Goal: Feedback & Contribution: Leave review/rating

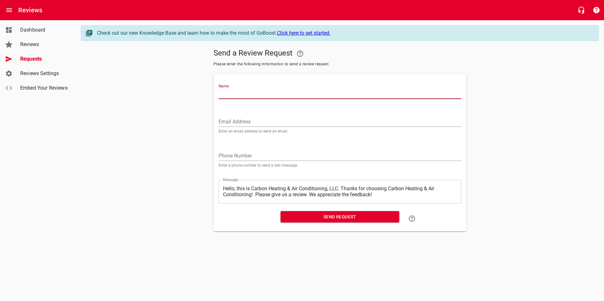
click at [312, 92] on input "Name" at bounding box center [340, 94] width 243 height 10
type input "[PERSON_NAME]"
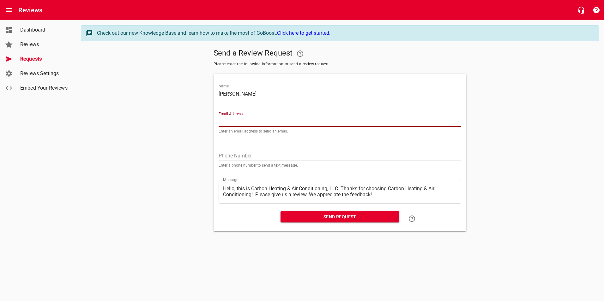
click at [260, 123] on input "Email Address" at bounding box center [340, 122] width 243 height 10
type input "[EMAIL_ADDRESS][DOMAIN_NAME]"
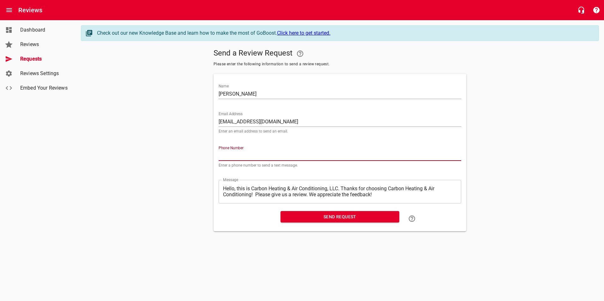
click at [265, 155] on input "tel" at bounding box center [340, 156] width 243 height 10
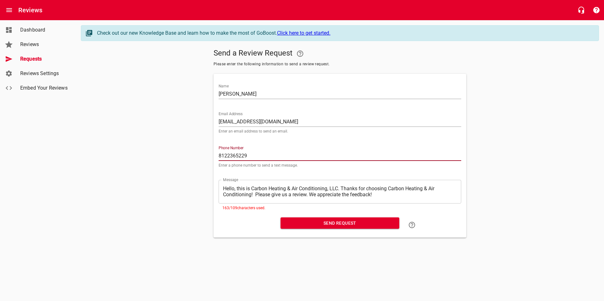
type input "8122365229"
click at [359, 135] on div "Email Address [EMAIL_ADDRESS][DOMAIN_NAME] Enter an email address to send an em…" at bounding box center [340, 121] width 248 height 34
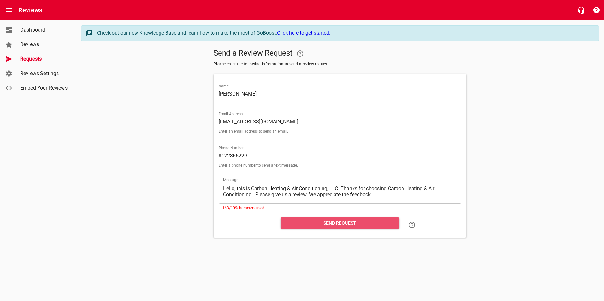
click at [343, 222] on span "Send Request" at bounding box center [340, 224] width 109 height 8
click at [369, 225] on span "Send Request" at bounding box center [340, 224] width 109 height 8
click at [357, 223] on span "Send Request" at bounding box center [340, 224] width 109 height 8
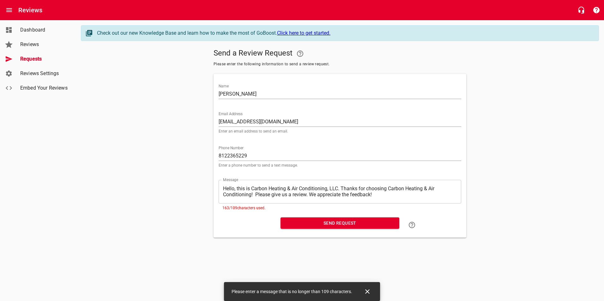
click at [432, 251] on div at bounding box center [302, 252] width 604 height 6
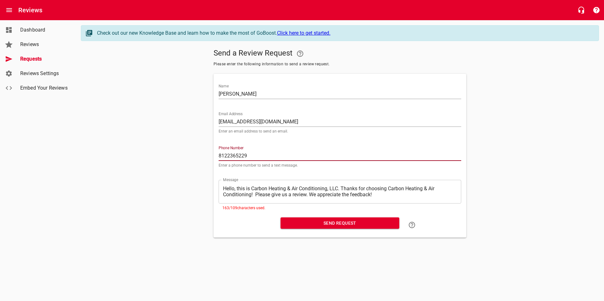
drag, startPoint x: 262, startPoint y: 154, endPoint x: 202, endPoint y: 158, distance: 59.5
click at [202, 158] on div "Send a Review Request Please enter the following information to send a review r…" at bounding box center [340, 142] width 518 height 192
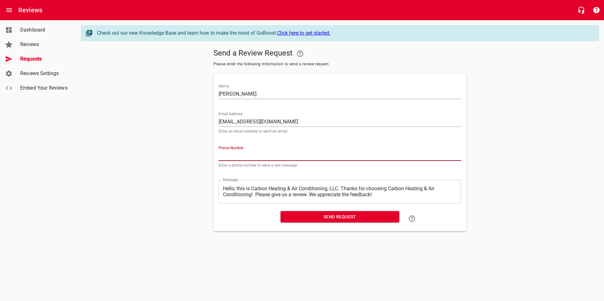
click at [350, 218] on span "Send Request" at bounding box center [340, 217] width 109 height 8
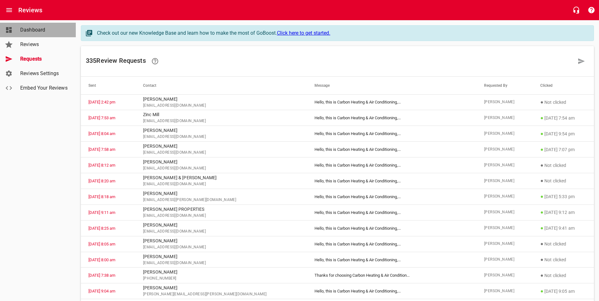
click at [34, 29] on span "Dashboard" at bounding box center [44, 30] width 48 height 8
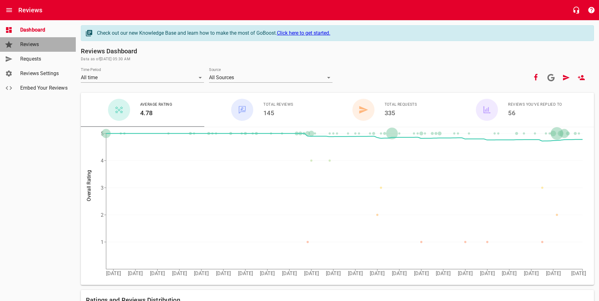
click at [30, 45] on span "Reviews" at bounding box center [44, 45] width 48 height 8
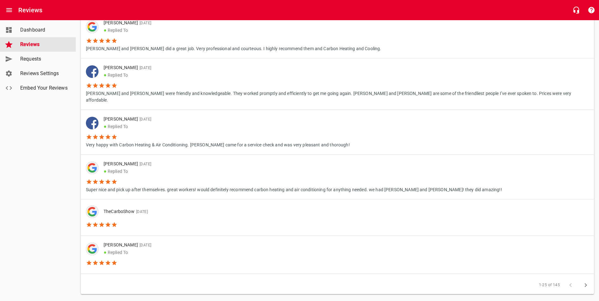
scroll to position [950, 0]
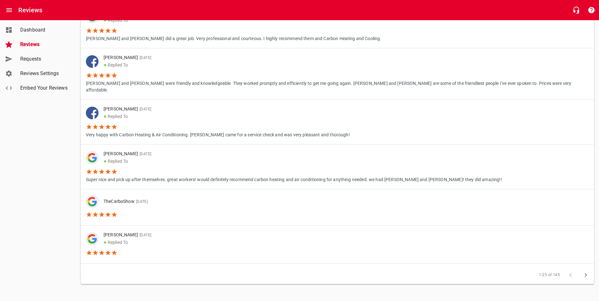
click at [585, 274] on icon "button" at bounding box center [586, 276] width 8 height 8
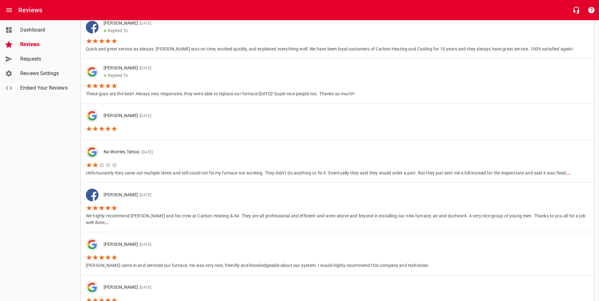
scroll to position [183, 0]
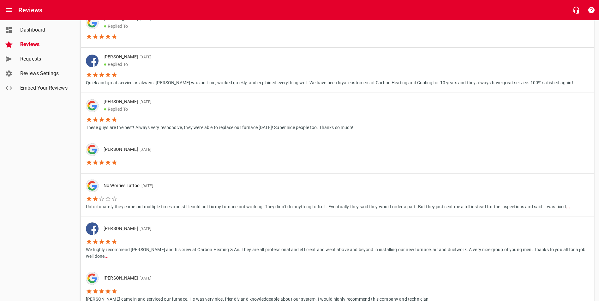
click at [569, 202] on p "Unfortunately they came out multiple times and still could not fix my furnace n…" at bounding box center [328, 206] width 484 height 8
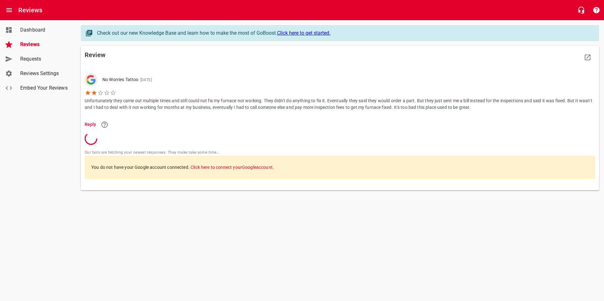
click at [34, 30] on span "Dashboard" at bounding box center [44, 30] width 48 height 8
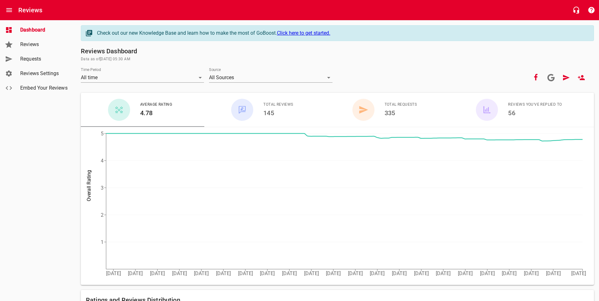
click at [31, 58] on span "Requests" at bounding box center [44, 59] width 48 height 8
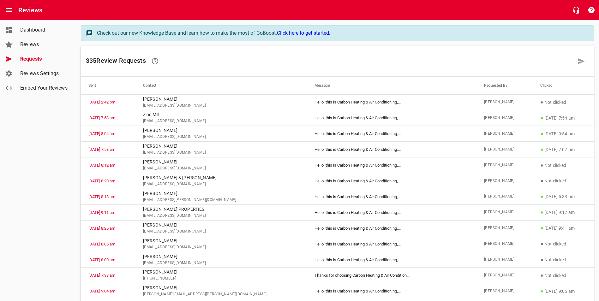
click at [41, 73] on span "Reviews Settings" at bounding box center [44, 74] width 48 height 8
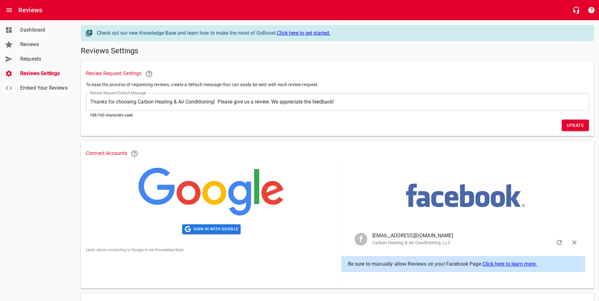
click at [31, 30] on span "Dashboard" at bounding box center [44, 30] width 48 height 8
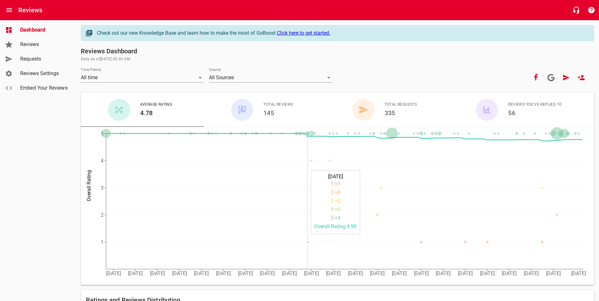
click at [307, 242] on circle at bounding box center [308, 242] width 2 height 2
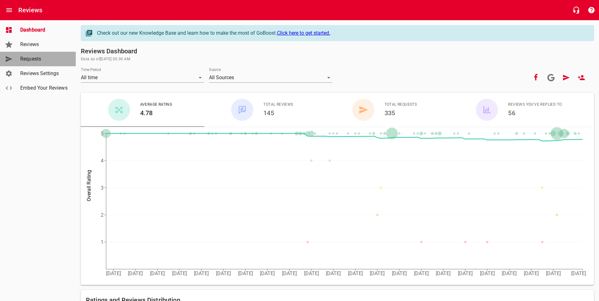
click at [37, 58] on span "Requests" at bounding box center [44, 59] width 48 height 8
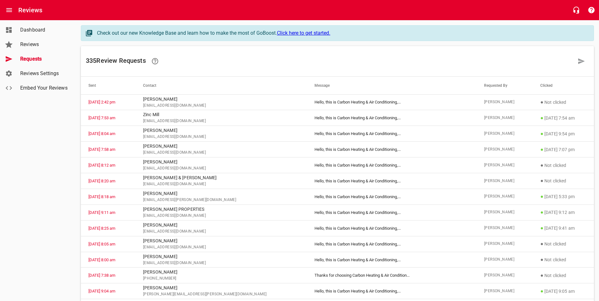
click at [38, 46] on span "Reviews" at bounding box center [44, 45] width 48 height 8
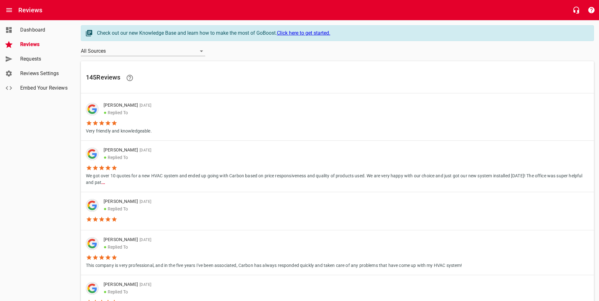
click at [40, 29] on span "Dashboard" at bounding box center [44, 30] width 48 height 8
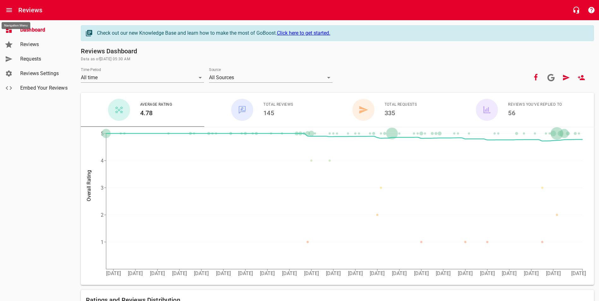
click at [10, 9] on icon "Open drawer" at bounding box center [9, 10] width 8 height 8
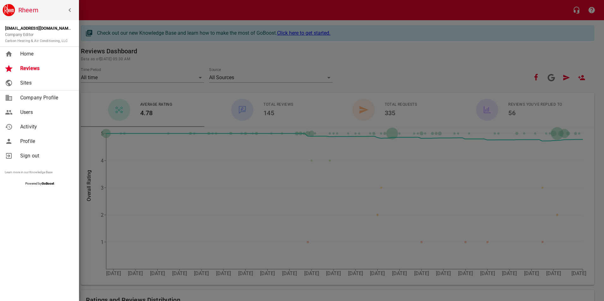
click at [33, 55] on span "Home" at bounding box center [45, 54] width 51 height 8
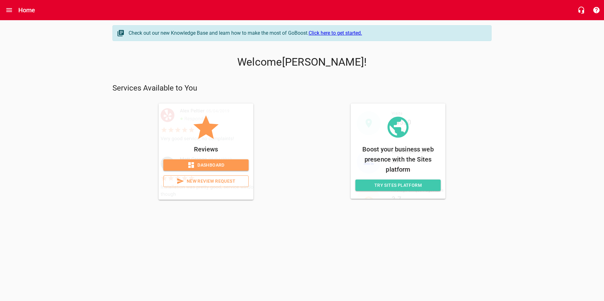
click at [215, 181] on span "New Review Request" at bounding box center [206, 182] width 75 height 8
